Goal: Entertainment & Leisure: Consume media (video, audio)

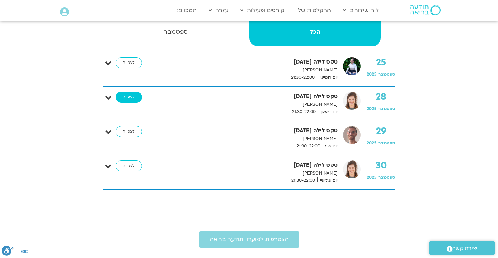
click at [126, 97] on link "לצפייה" at bounding box center [129, 97] width 26 height 11
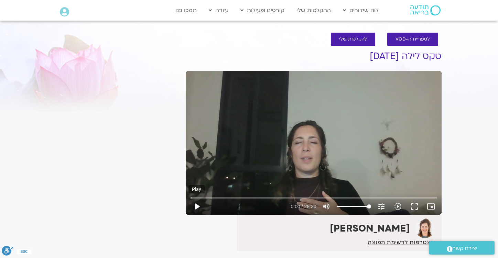
click at [198, 204] on button "play_arrow" at bounding box center [197, 207] width 17 height 17
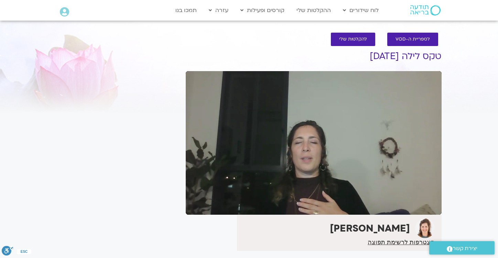
type input "1619.360913"
